Goal: Information Seeking & Learning: Learn about a topic

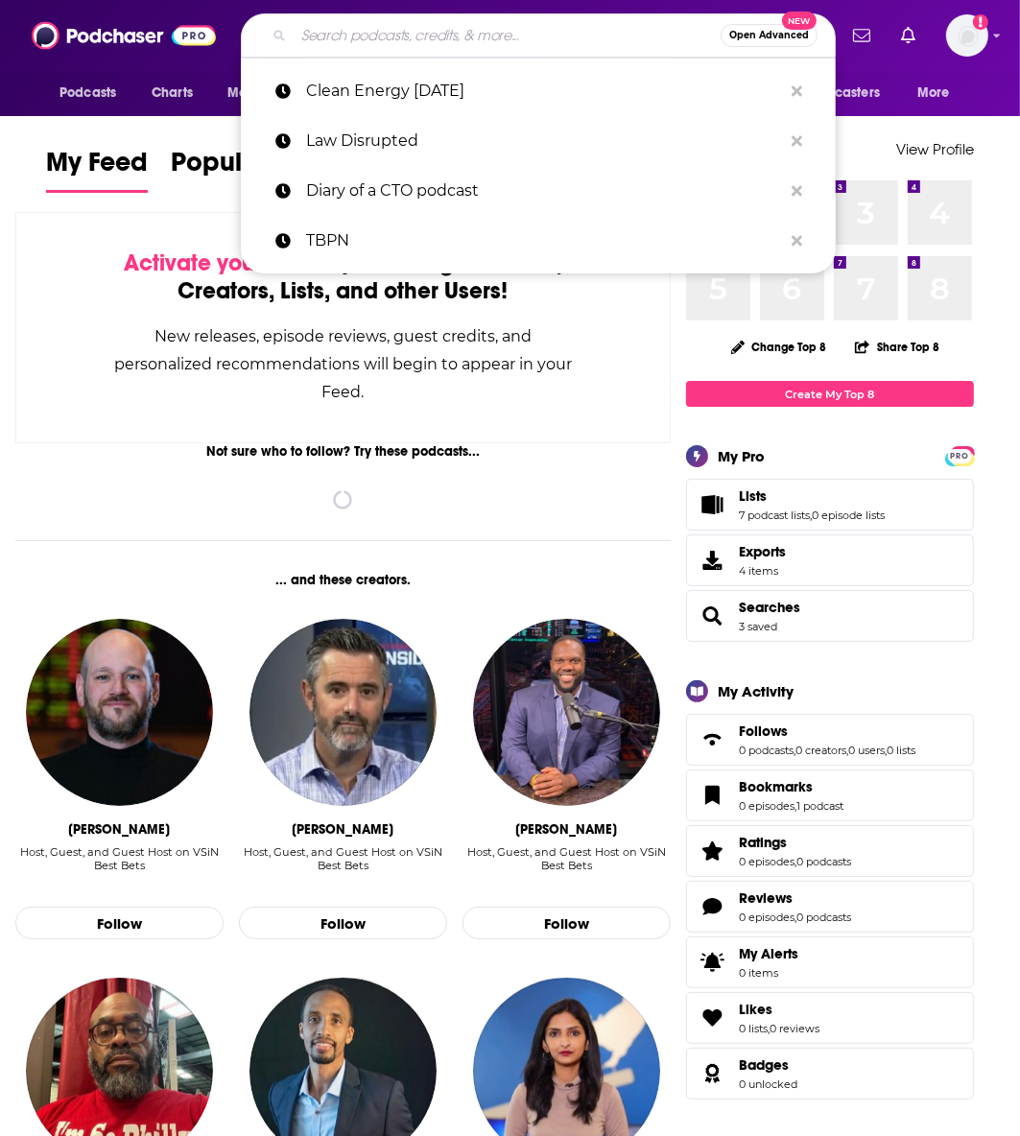
click at [482, 42] on input "Search podcasts, credits, & more..." at bounding box center [507, 35] width 427 height 31
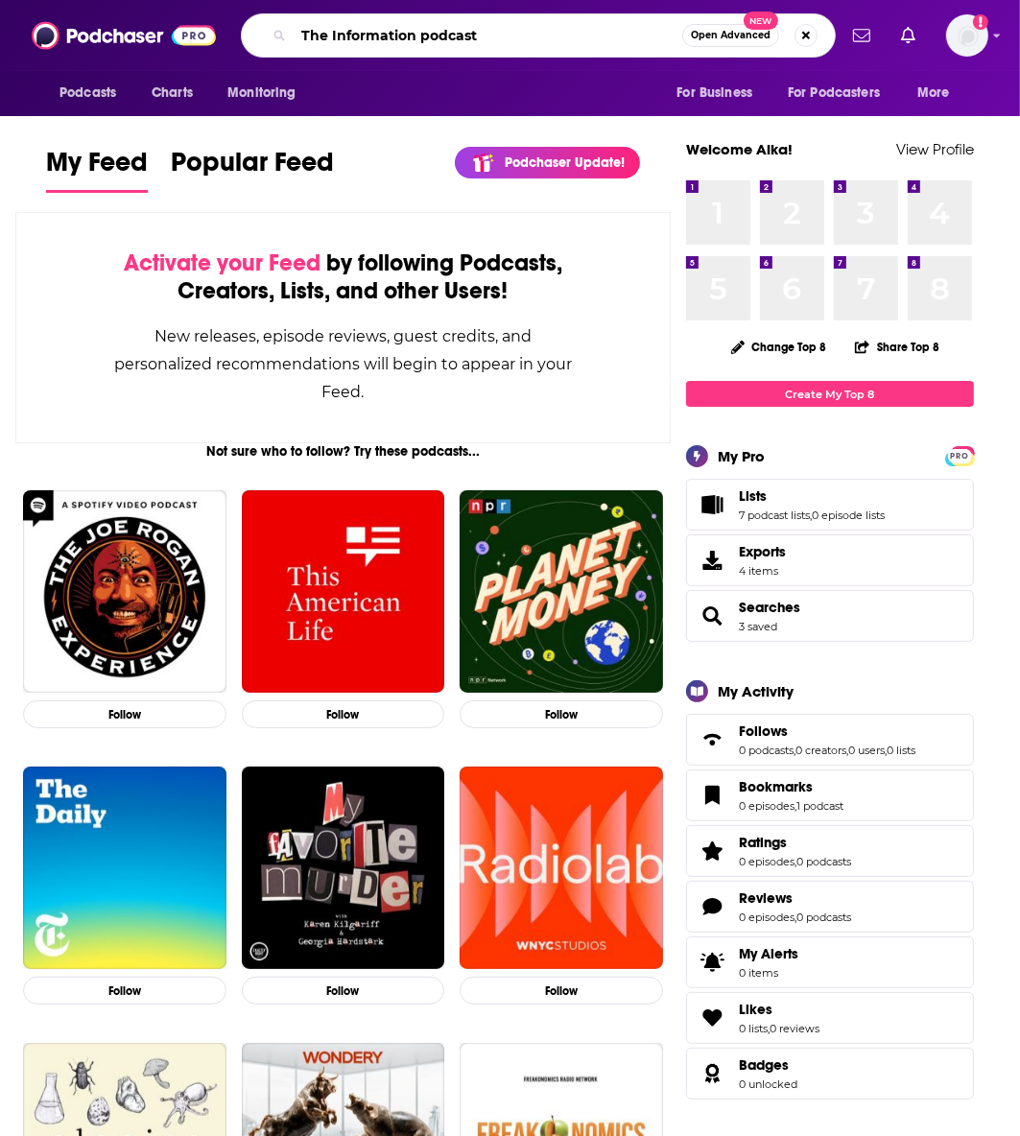
type input "The Information podcast"
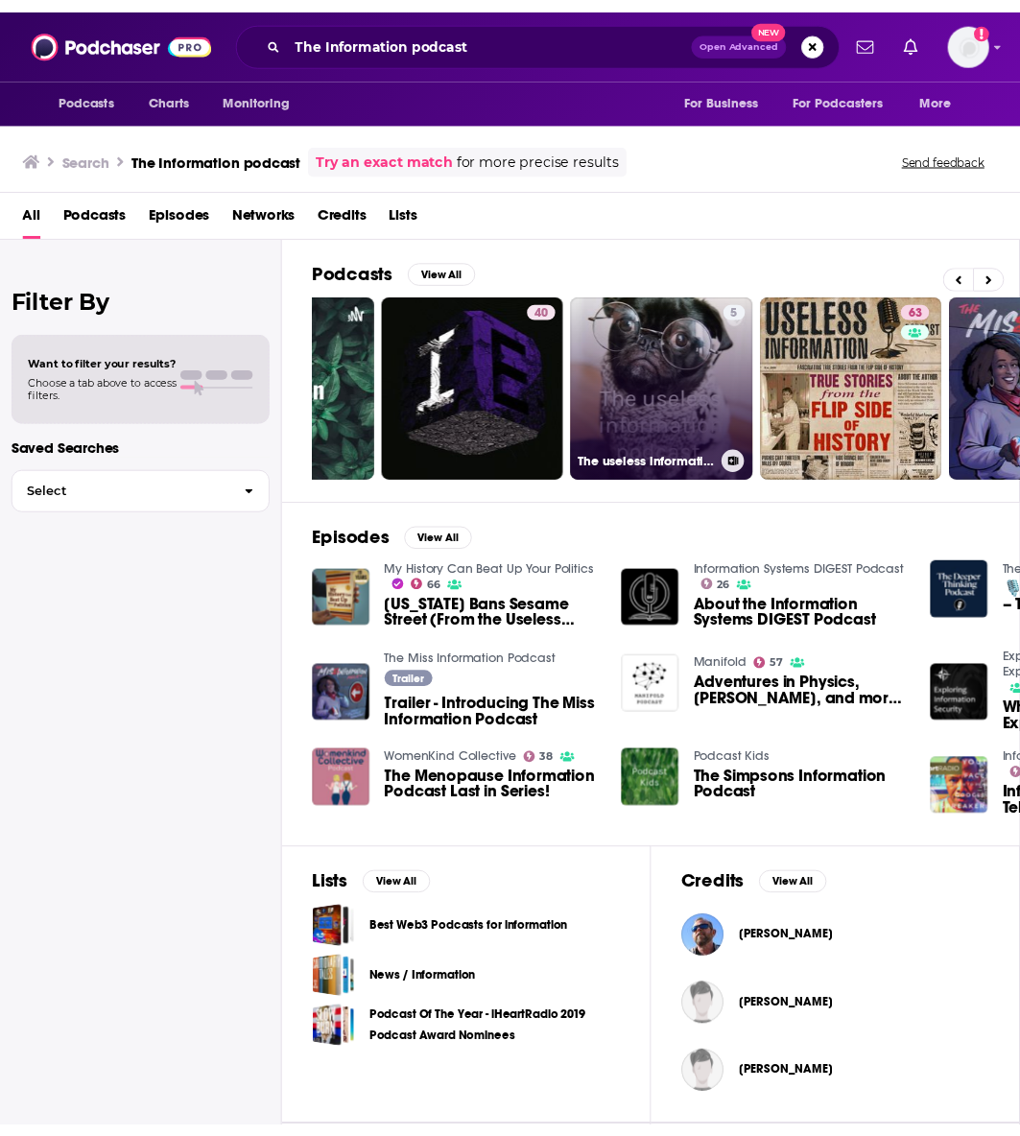
scroll to position [0, 78]
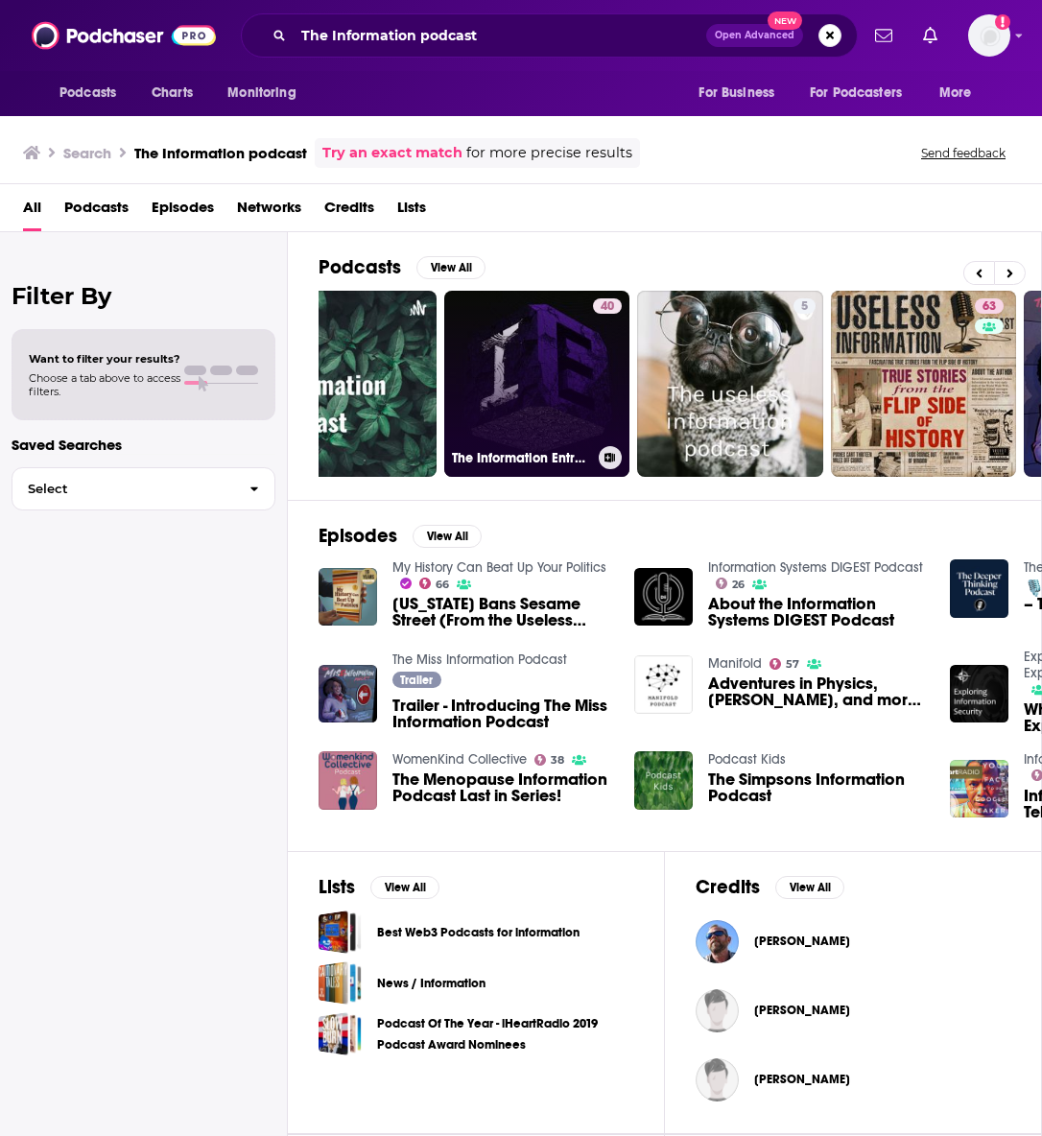
click at [575, 386] on link "40 The Information Entropy Podcast" at bounding box center [537, 384] width 186 height 186
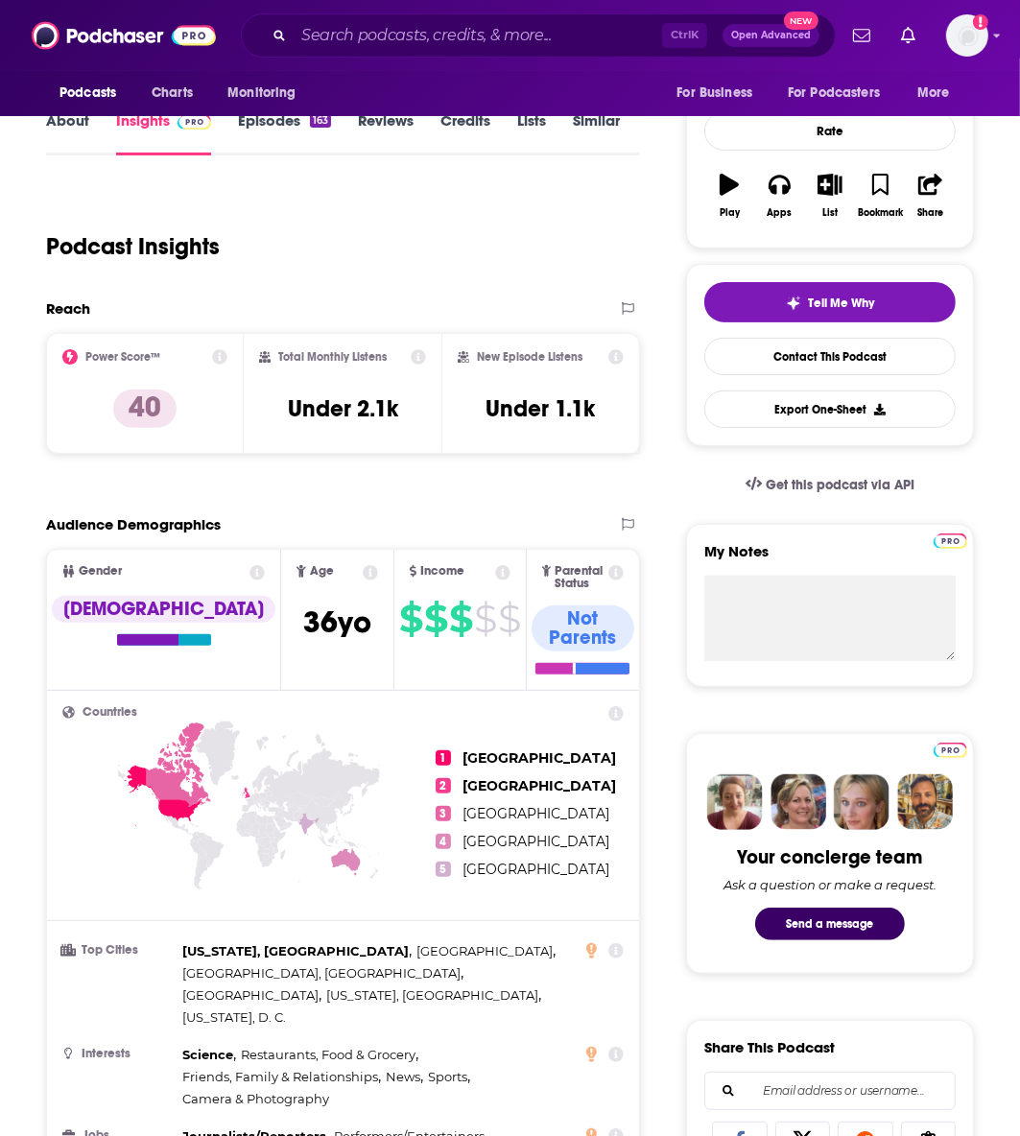
scroll to position [321, 0]
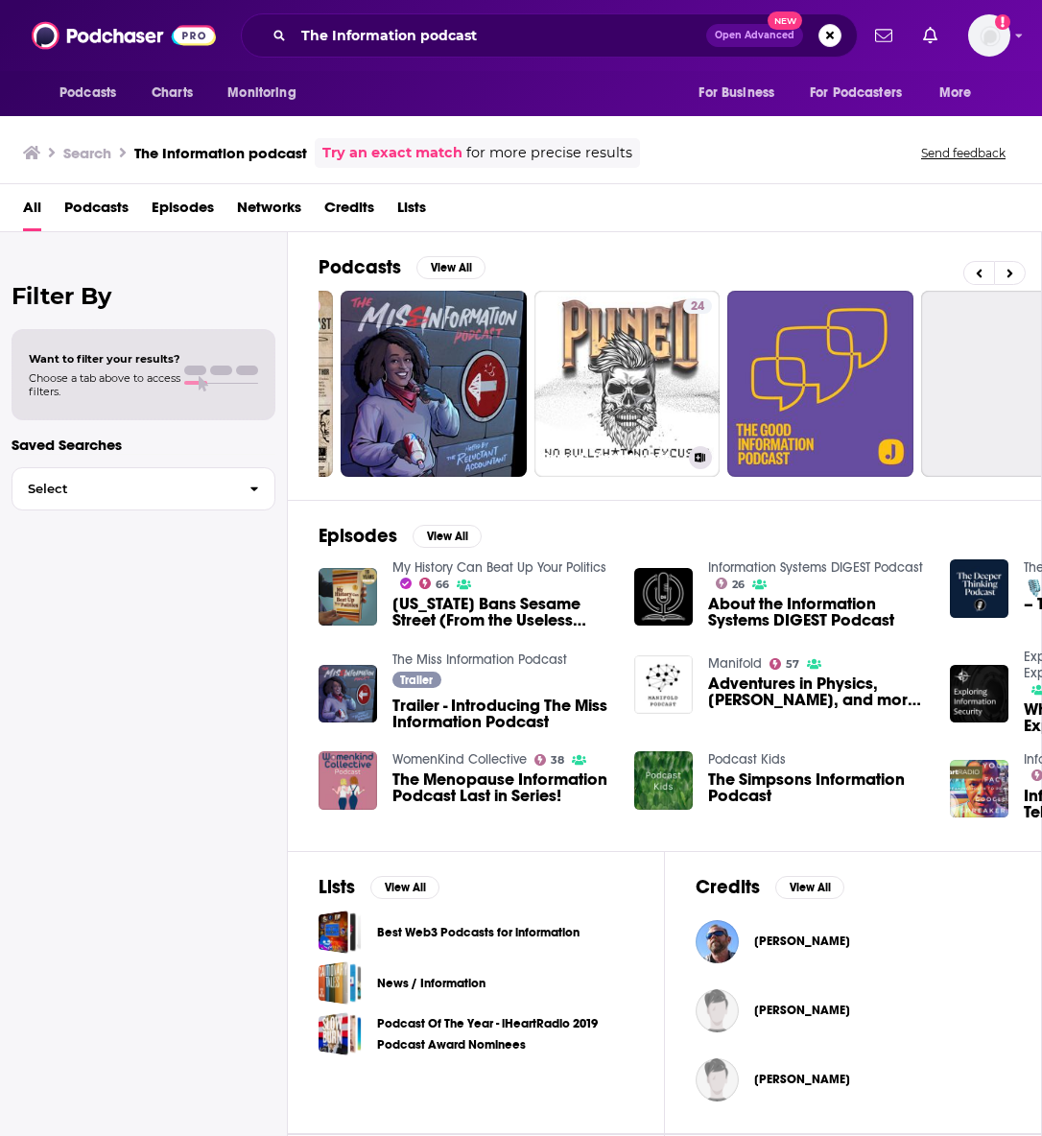
scroll to position [0, 764]
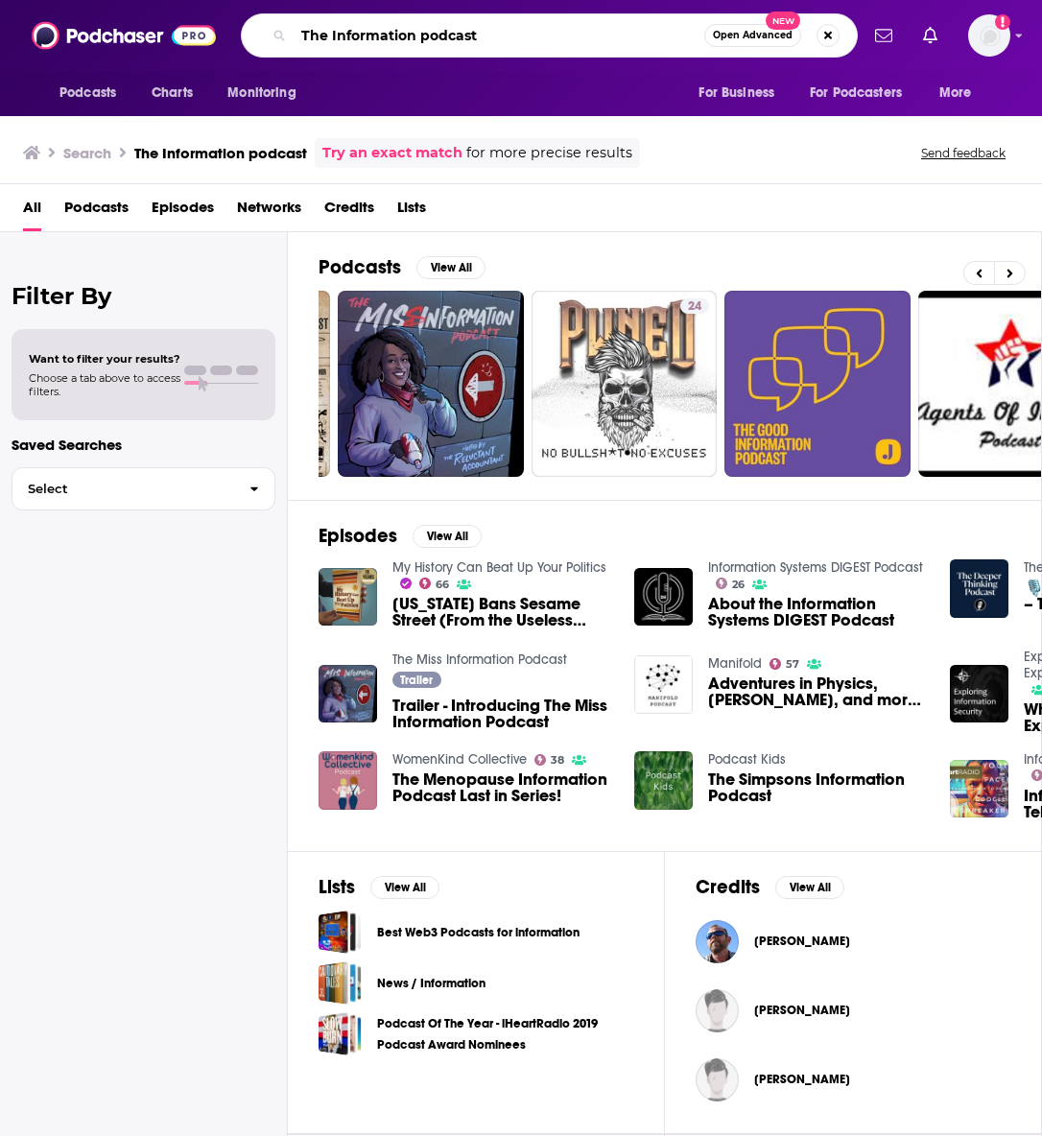
click at [336, 36] on input "The Information podcast" at bounding box center [499, 35] width 411 height 31
type input "Information Week podcast"
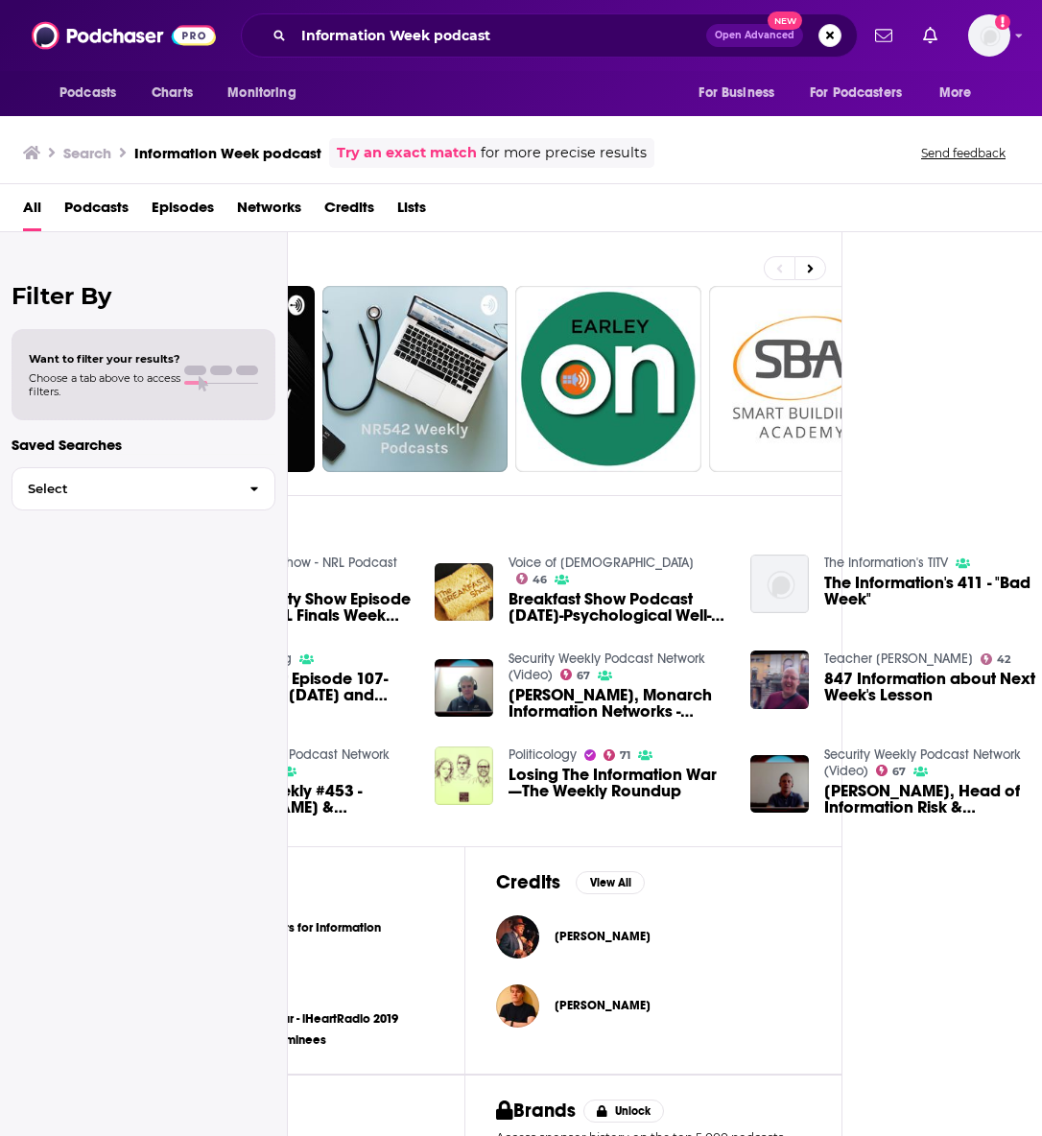
scroll to position [5, 0]
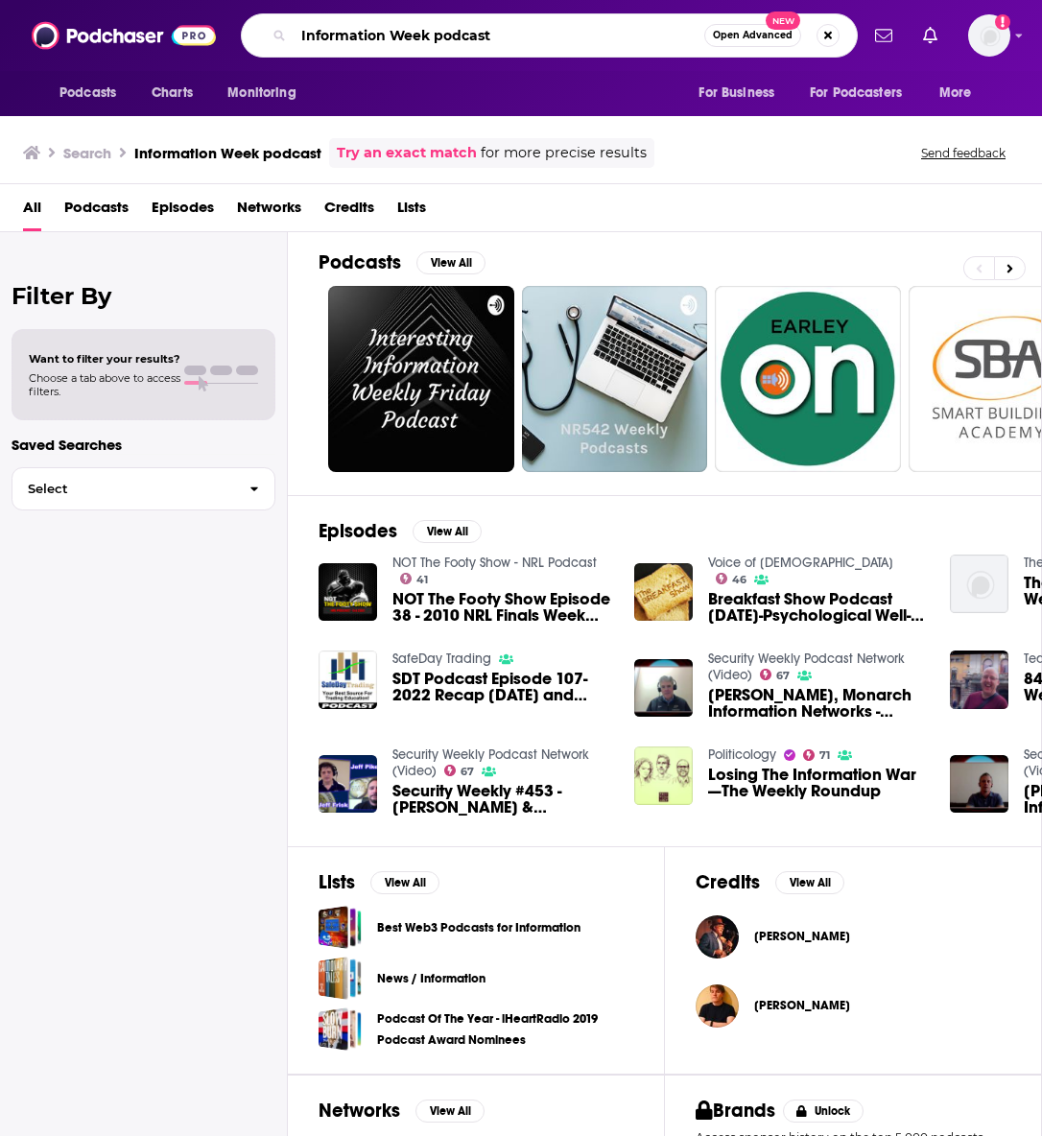
drag, startPoint x: 555, startPoint y: 31, endPoint x: 272, endPoint y: 36, distance: 282.1
click at [272, 36] on div "Information Week podcast Open Advanced New" at bounding box center [549, 35] width 617 height 44
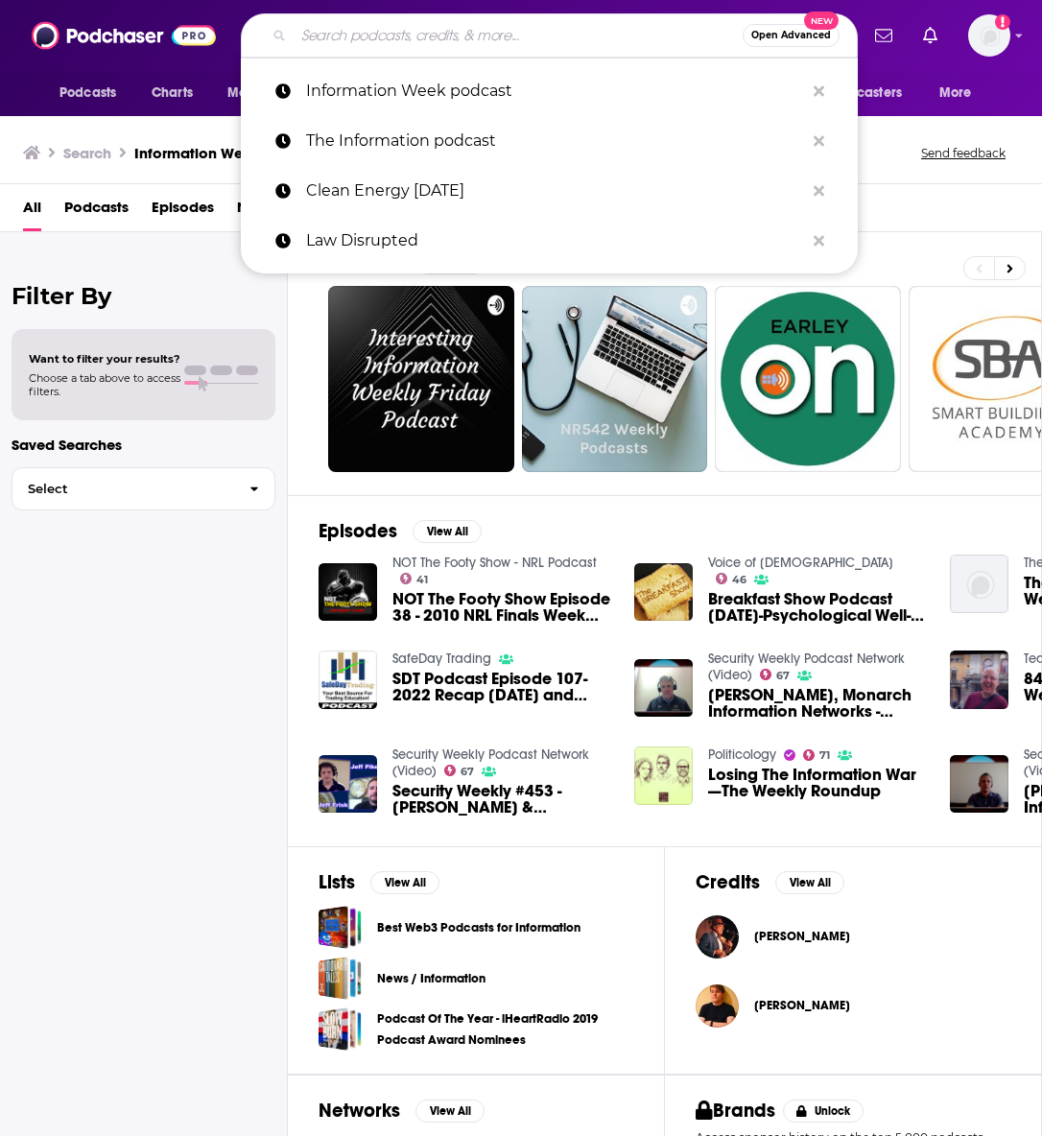
paste input "[PERSON_NAME] [PERSON_NAME]"
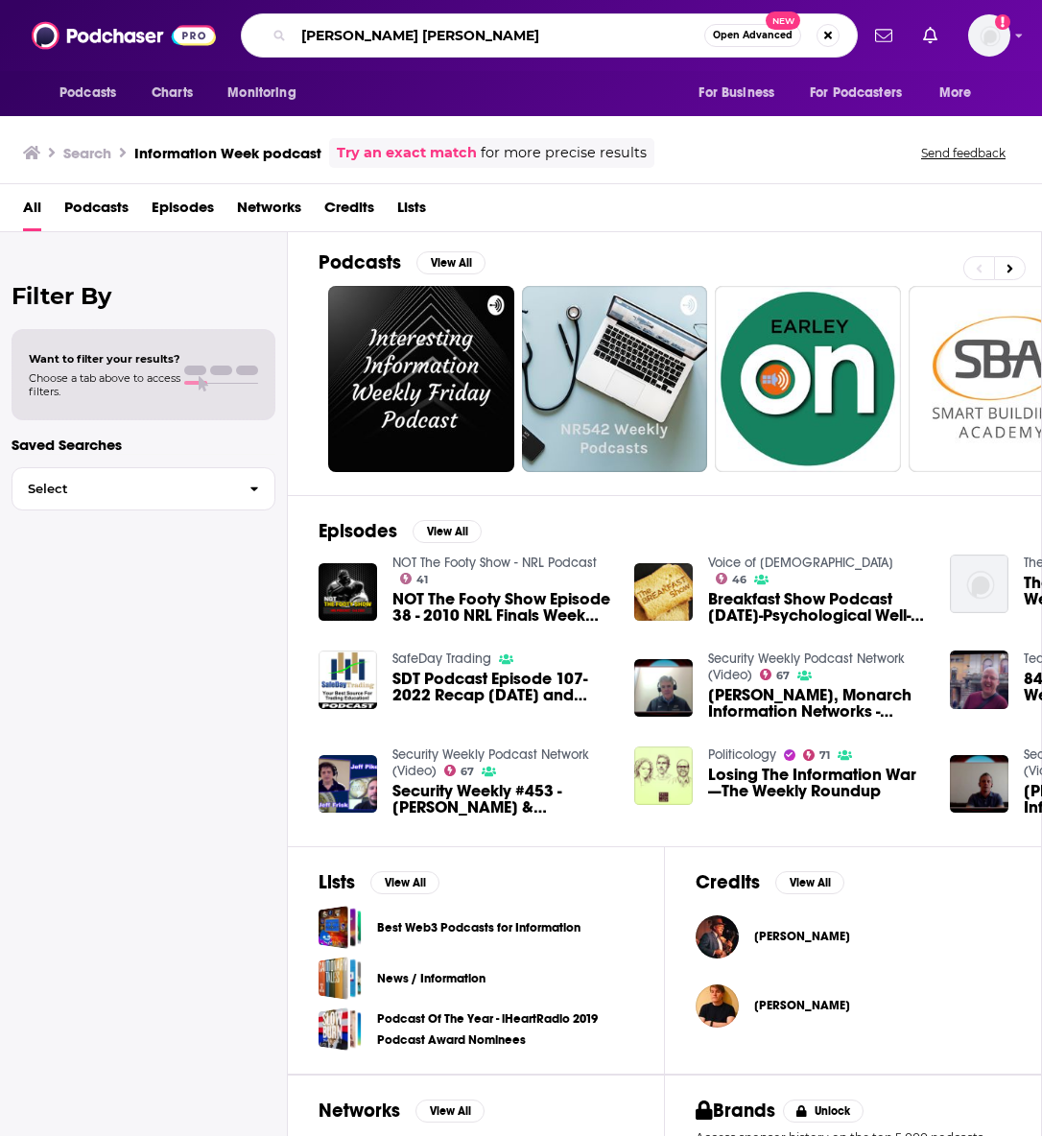
type input "[PERSON_NAME] [PERSON_NAME]"
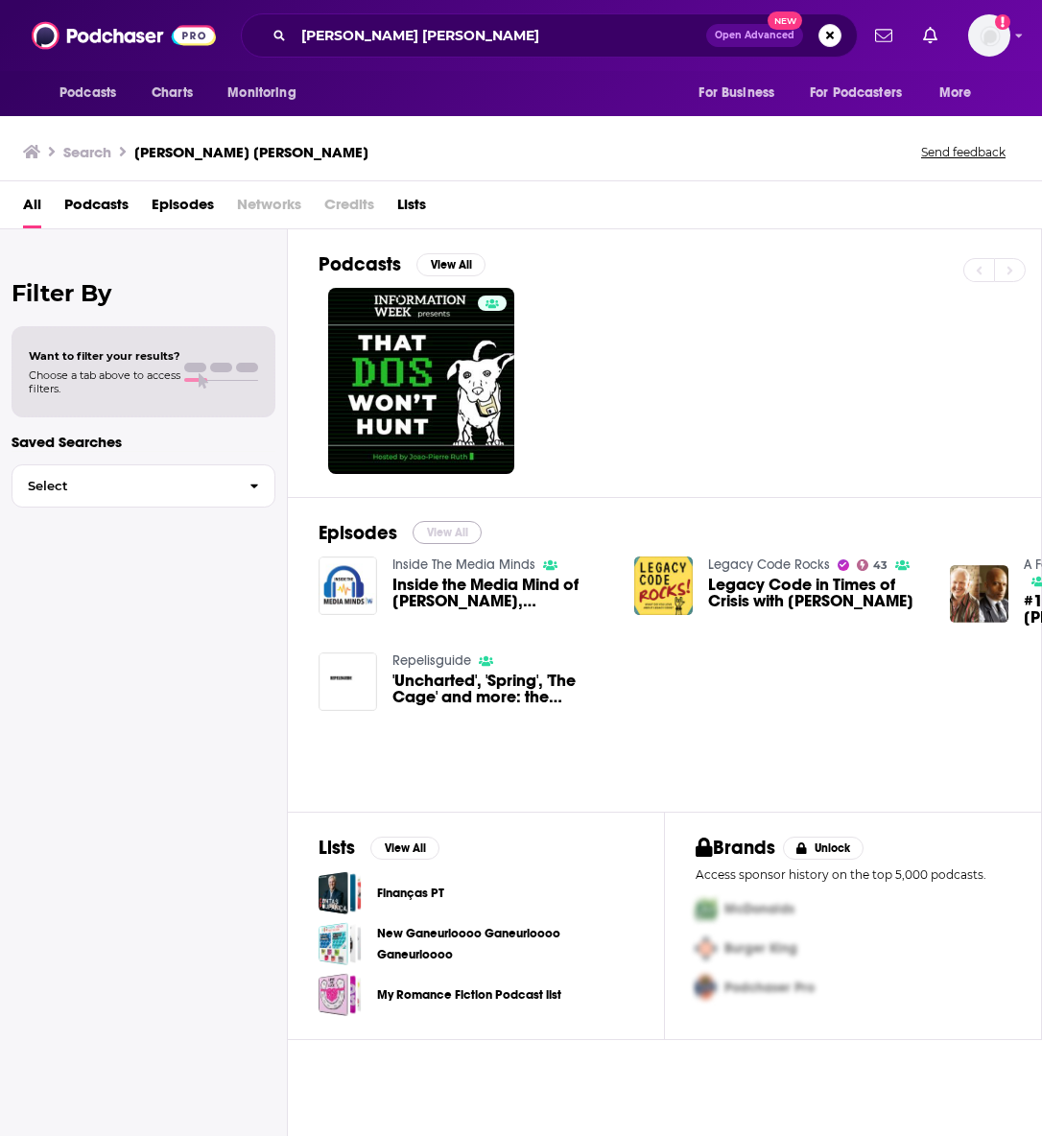
click at [435, 537] on button "View All" at bounding box center [447, 532] width 69 height 23
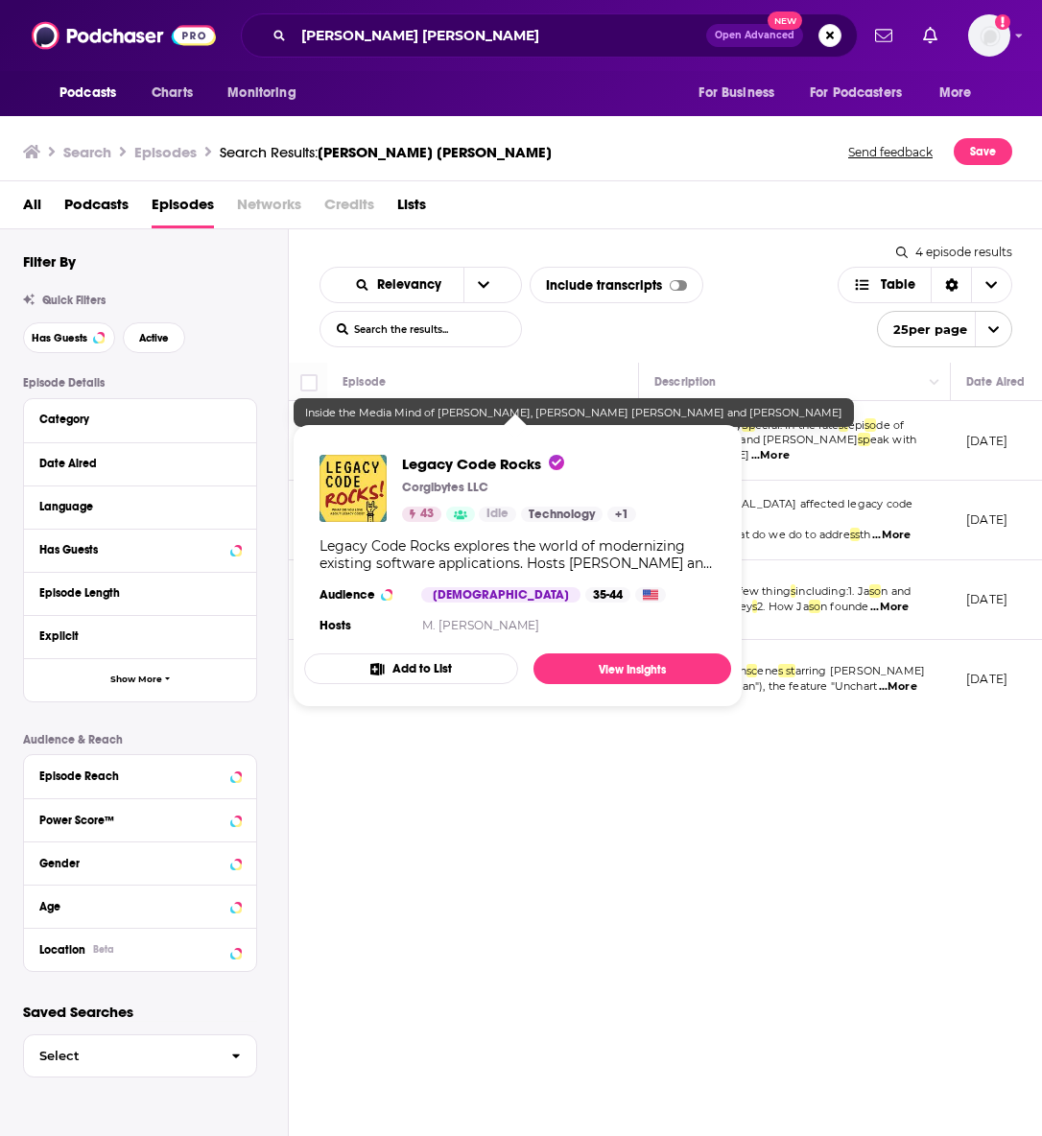
click at [491, 509] on span "Idle" at bounding box center [497, 514] width 22 height 19
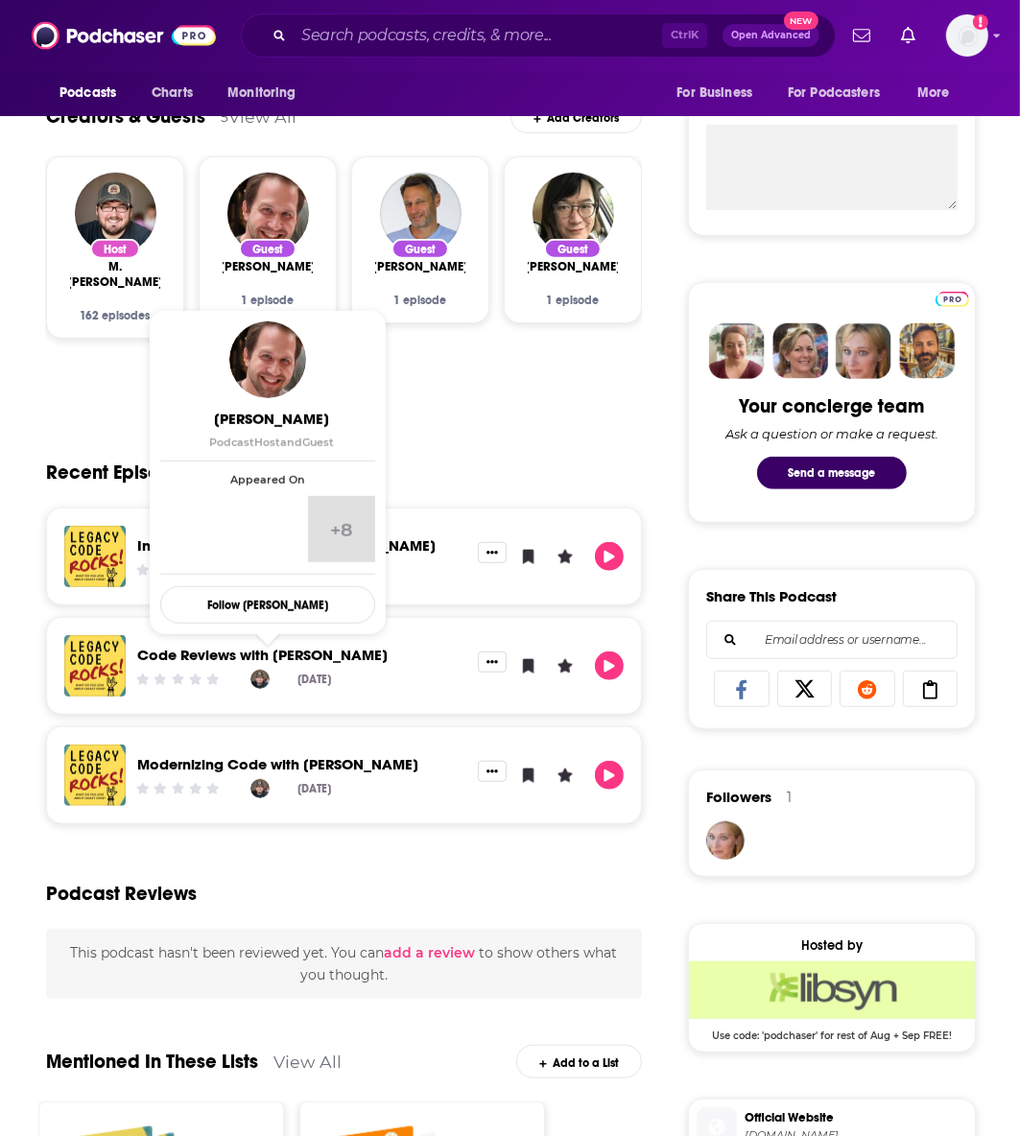
scroll to position [793, 0]
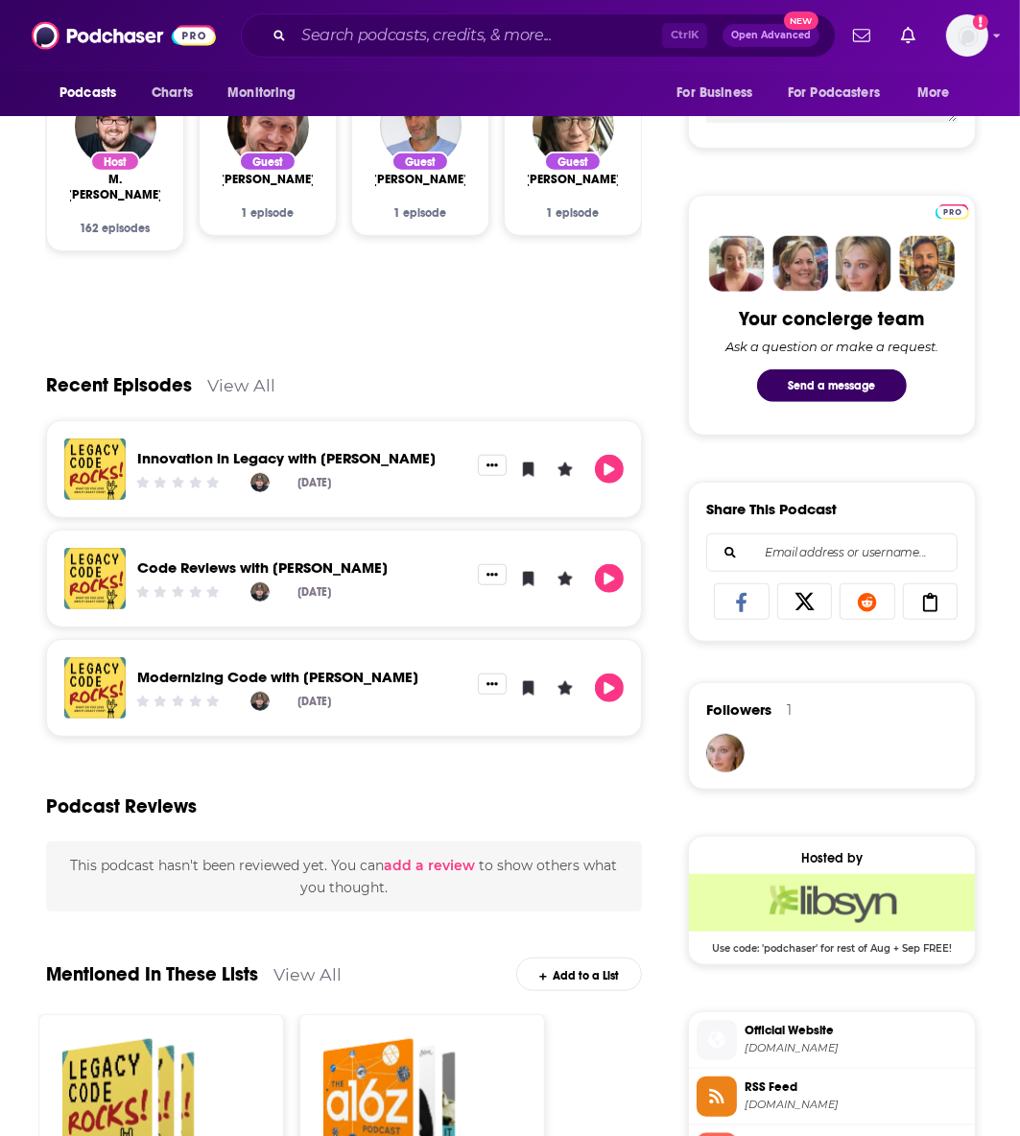
click at [129, 322] on div "Host [PERSON_NAME] [PERSON_NAME] 162 episodes Guest [PERSON_NAME] 1 episode Gue…" at bounding box center [344, 198] width 596 height 258
